Goal: Ask a question

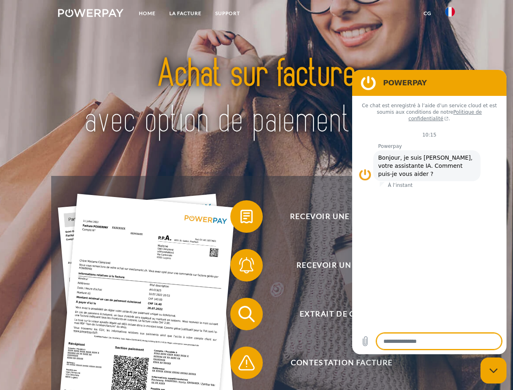
click at [91, 14] on img at bounding box center [90, 13] width 65 height 8
click at [450, 14] on img at bounding box center [450, 12] width 10 height 10
click at [427, 13] on link "CG" at bounding box center [428, 13] width 22 height 15
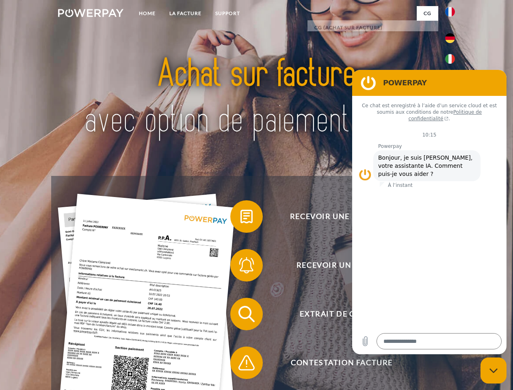
click at [240, 218] on span at bounding box center [234, 216] width 41 height 41
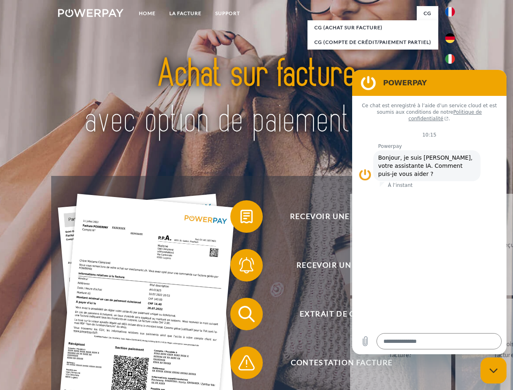
click at [240, 267] on span at bounding box center [234, 265] width 41 height 41
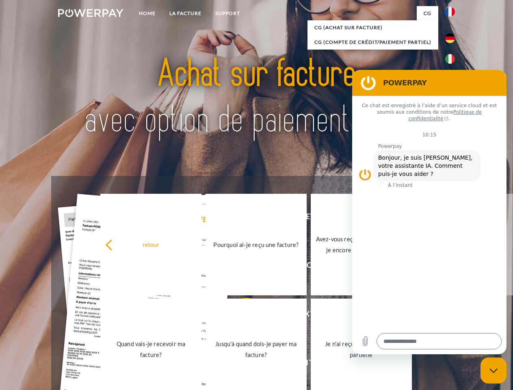
click at [240, 316] on link "Jusqu'à quand dois-je payer ma facture?" at bounding box center [256, 350] width 101 height 102
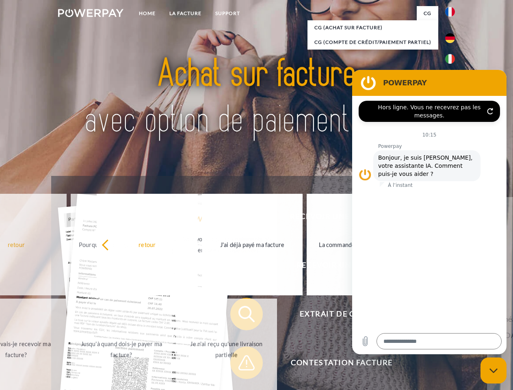
click at [240, 364] on span at bounding box center [234, 362] width 41 height 41
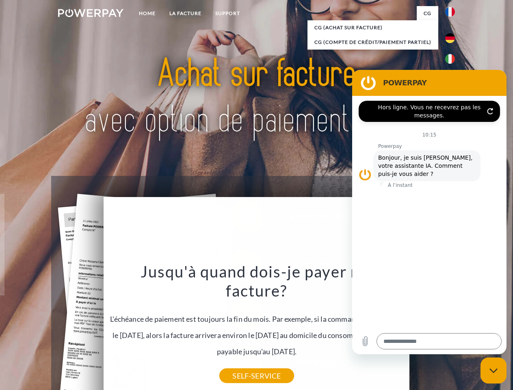
click at [494, 370] on icon "Fermer la fenêtre de messagerie" at bounding box center [493, 370] width 9 height 5
type textarea "*"
